Goal: Task Accomplishment & Management: Manage account settings

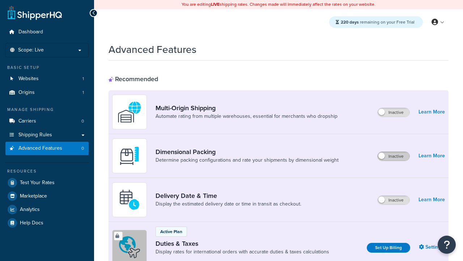
click at [394, 156] on label "Inactive" at bounding box center [394, 156] width 32 height 9
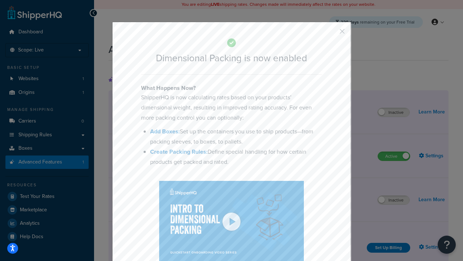
click at [332, 33] on button "button" at bounding box center [332, 34] width 2 height 2
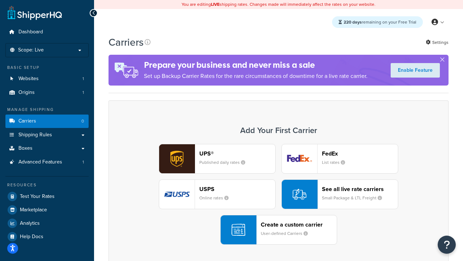
click at [279, 194] on div "UPS® Published daily rates FedEx List rates USPS Online rates See all live rate…" at bounding box center [278, 194] width 325 height 101
click at [360, 153] on header "FedEx" at bounding box center [360, 153] width 76 height 7
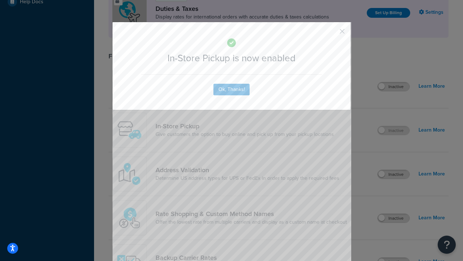
scroll to position [248, 0]
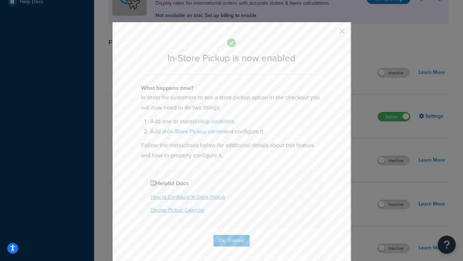
click at [332, 34] on button "button" at bounding box center [332, 34] width 2 height 2
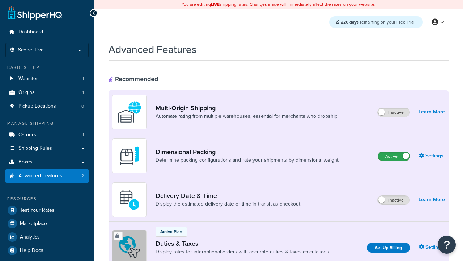
click at [394, 156] on label "Active" at bounding box center [394, 156] width 32 height 9
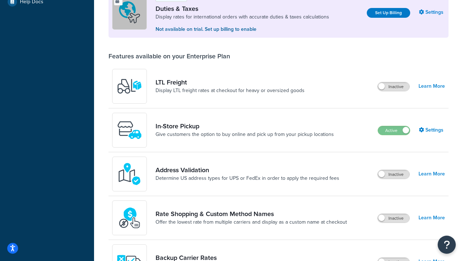
scroll to position [221, 0]
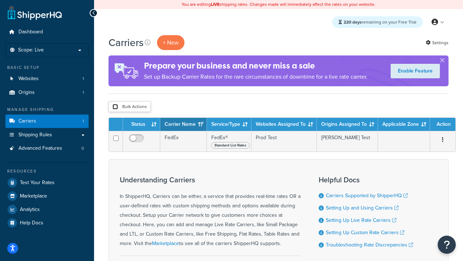
click at [115, 107] on input "checkbox" at bounding box center [115, 106] width 5 height 5
checkbox input "true"
click at [0, 0] on button "Delete" at bounding box center [0, 0] width 0 height 0
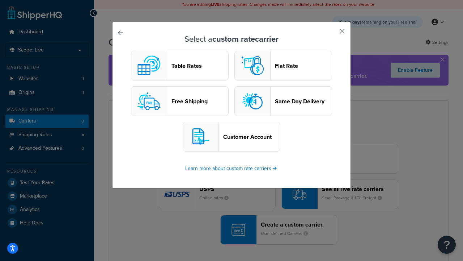
click at [180, 66] on header "Table Rates" at bounding box center [200, 65] width 57 height 7
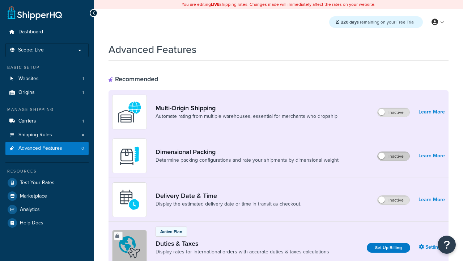
click at [394, 156] on label "Inactive" at bounding box center [394, 156] width 32 height 9
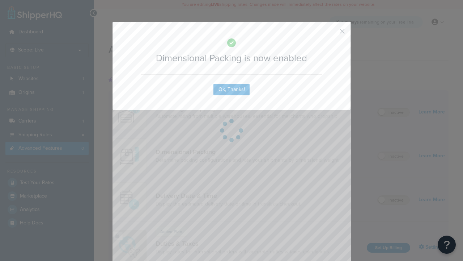
click at [332, 33] on button "button" at bounding box center [332, 34] width 2 height 2
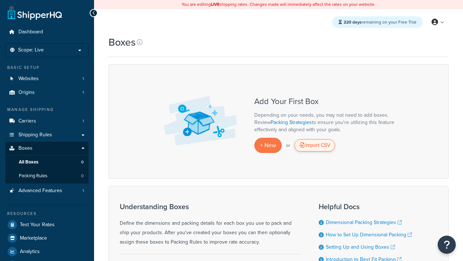
click at [315, 145] on div "Import CSV" at bounding box center [315, 145] width 41 height 12
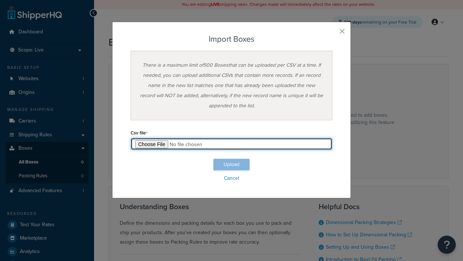
click at [232, 144] on input "file" at bounding box center [232, 144] width 202 height 12
type input "C:\fakepath\importBoxesSuccess.csv"
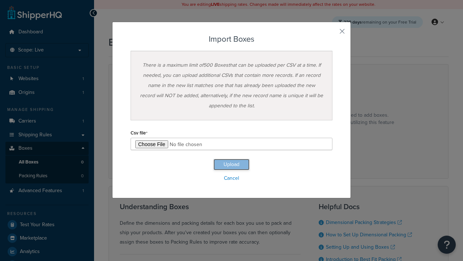
click at [232, 164] on button "Upload" at bounding box center [232, 165] width 36 height 12
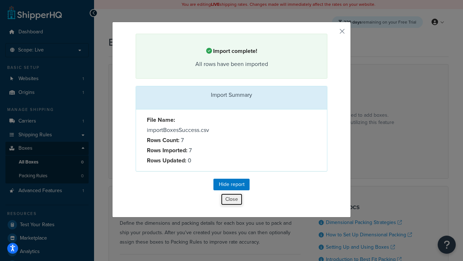
click at [232, 200] on button "Close" at bounding box center [232, 199] width 22 height 12
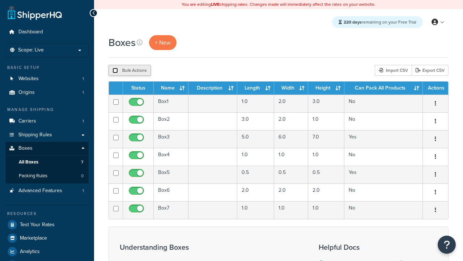
click at [115, 71] on input "checkbox" at bounding box center [115, 70] width 5 height 5
checkbox input "true"
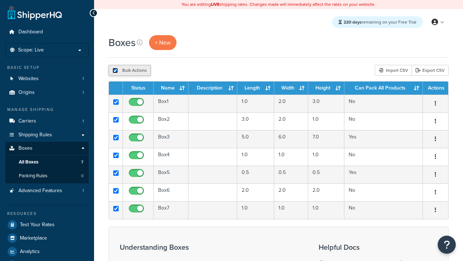
checkbox input "true"
click at [195, 71] on button "Delete" at bounding box center [193, 70] width 25 height 11
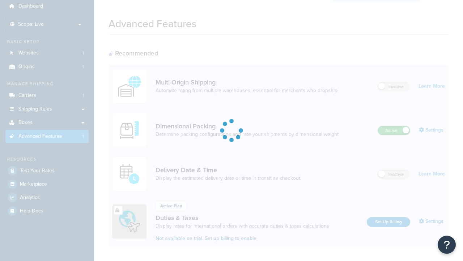
click at [394, 126] on label "Active" at bounding box center [394, 130] width 32 height 9
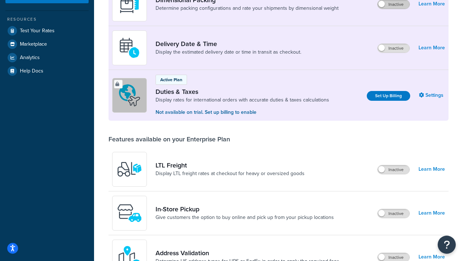
scroll to position [138, 0]
